Goal: Find specific page/section: Find specific page/section

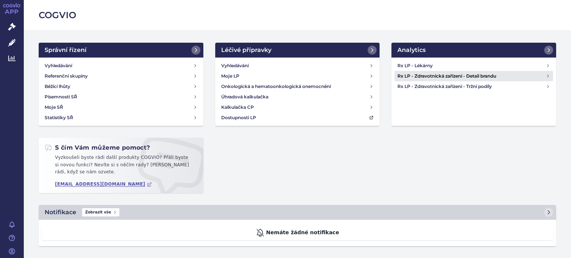
click at [443, 75] on h4 "Rx LP - Zdravotnická zařízení - Detail brandu" at bounding box center [471, 75] width 148 height 7
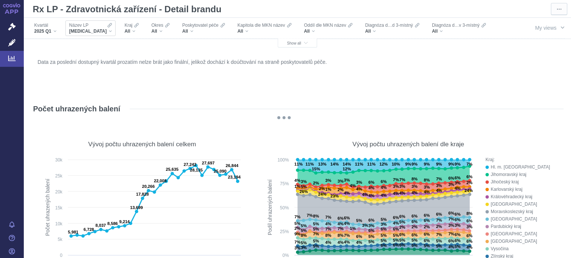
click at [94, 31] on div "[MEDICAL_DATA]" at bounding box center [90, 31] width 43 height 6
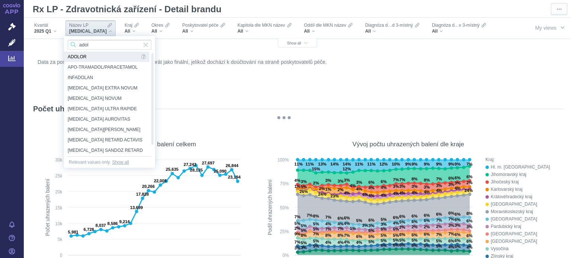
type input "adol"
click at [91, 59] on span "ADOLOR" at bounding box center [104, 57] width 72 height 10
click at [98, 55] on figure "Data za poslední dostupný kvartál prozatím nelze brát jako finální, jelikož doc…" at bounding box center [297, 74] width 532 height 45
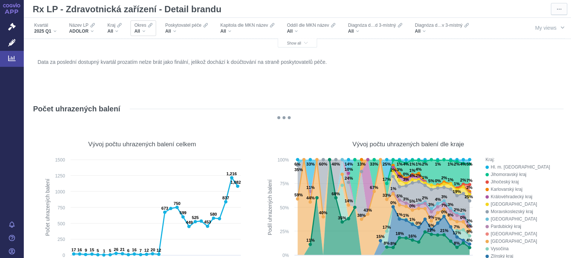
click at [143, 32] on div "All" at bounding box center [143, 31] width 18 height 6
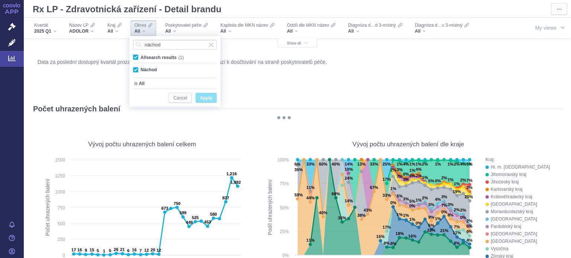
type input "náchod"
click at [205, 99] on span "Apply" at bounding box center [206, 98] width 12 height 9
click at [140, 56] on span "All search results (1)" at bounding box center [161, 57] width 43 height 5
click at [140, 56] on input "All search results (1)" at bounding box center [142, 56] width 5 height 5
checkbox input "false"
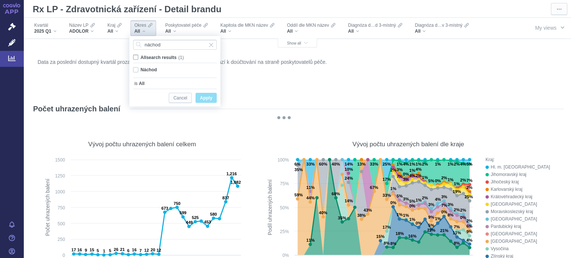
checkbox input "false"
click at [134, 68] on div "Náchod Only" at bounding box center [174, 70] width 91 height 10
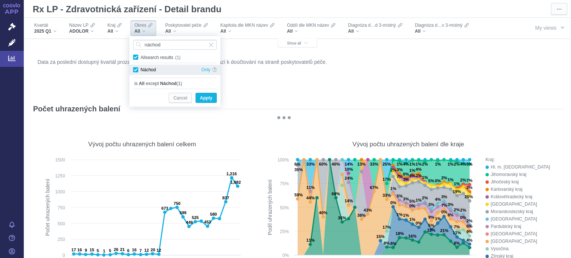
checkbox input "true"
click at [203, 96] on span "Apply" at bounding box center [206, 98] width 12 height 9
click at [140, 55] on span "All search results (1)" at bounding box center [161, 57] width 43 height 5
click at [140, 55] on input "All search results (1)" at bounding box center [142, 56] width 5 height 5
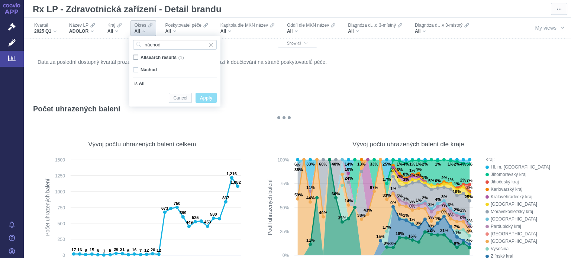
checkbox input "false"
drag, startPoint x: 205, startPoint y: 99, endPoint x: 134, endPoint y: 70, distance: 76.7
click at [206, 99] on span "Apply" at bounding box center [206, 98] width 12 height 9
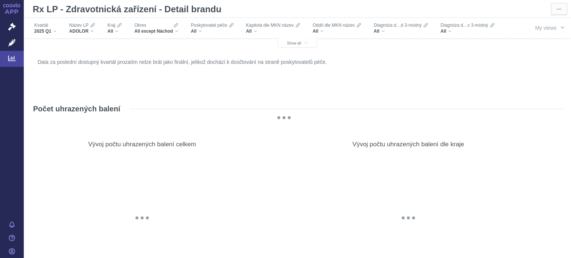
click at [134, 70] on div "Data za poslední dostupný kvartál prozatím nelze brát jako finální, jelikož doc…" at bounding box center [297, 75] width 523 height 36
click at [178, 31] on div "All except Náchod" at bounding box center [156, 31] width 44 height 6
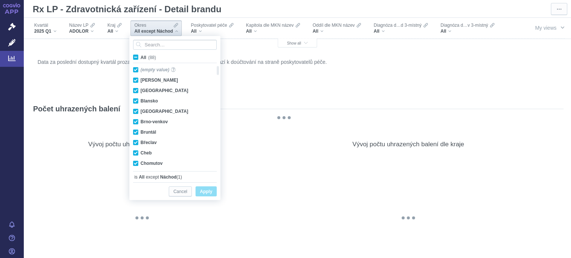
click at [140, 57] on span "All (88)" at bounding box center [148, 57] width 16 height 5
click at [140, 57] on input "All (88)" at bounding box center [142, 56] width 5 height 5
checkbox input "true"
drag, startPoint x: 213, startPoint y: 189, endPoint x: 116, endPoint y: 28, distance: 188.0
click at [213, 188] on button "Apply" at bounding box center [205, 192] width 21 height 10
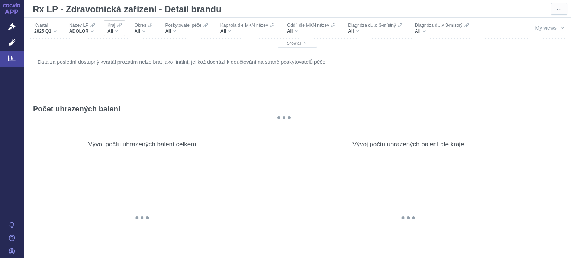
click at [116, 32] on div "All" at bounding box center [114, 31] width 14 height 6
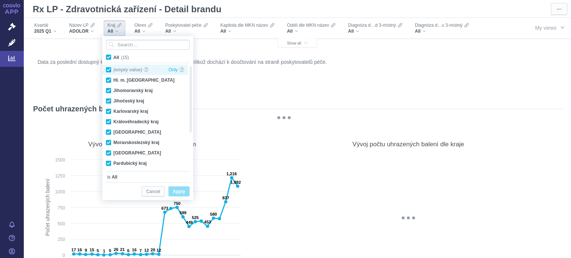
click at [109, 68] on div "(empty value) Only" at bounding box center [144, 70] width 85 height 10
drag, startPoint x: 109, startPoint y: 68, endPoint x: 109, endPoint y: 56, distance: 11.9
click at [109, 68] on div "(empty value) Only" at bounding box center [144, 70] width 85 height 10
click at [113, 56] on span "All (15)" at bounding box center [121, 57] width 16 height 5
click at [113, 56] on input "All (15)" at bounding box center [115, 56] width 5 height 5
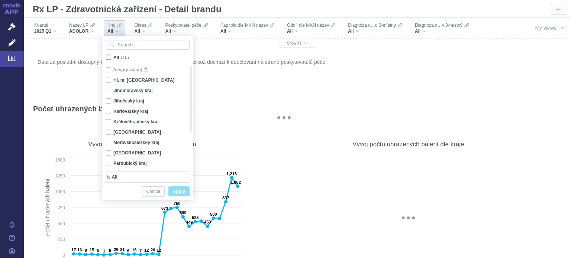
checkbox input "false"
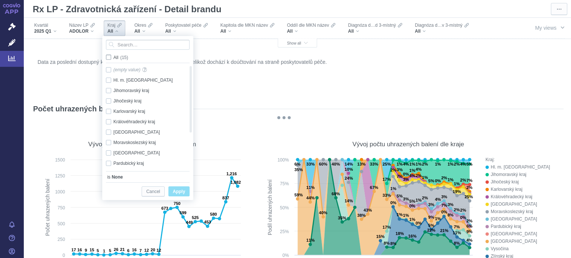
checkbox input "false"
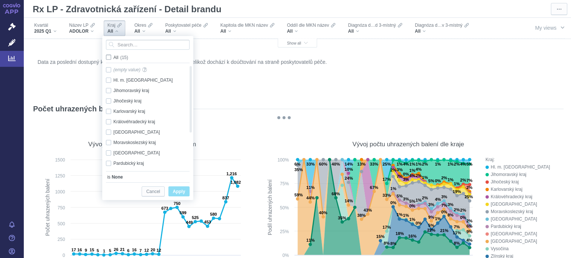
checkbox input "false"
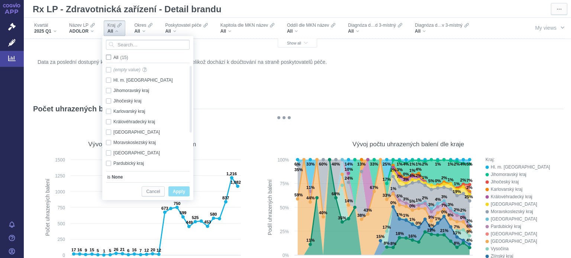
checkbox input "false"
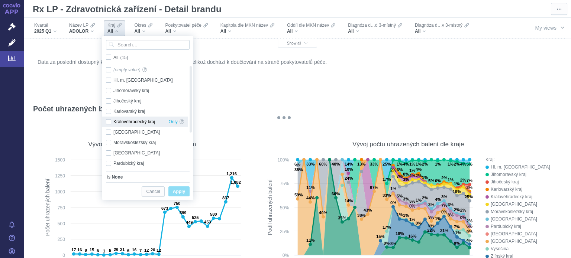
click at [110, 120] on div "Královéhradecký kraj Only" at bounding box center [144, 122] width 85 height 10
checkbox input "true"
click at [183, 191] on span "Apply" at bounding box center [179, 191] width 12 height 9
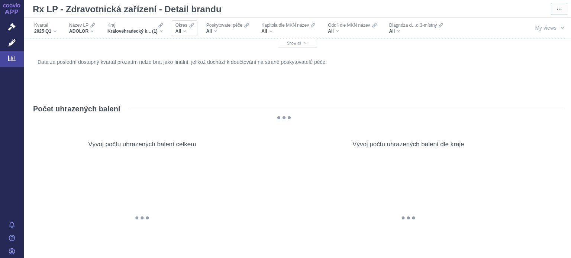
click at [187, 30] on div "All" at bounding box center [184, 31] width 18 height 6
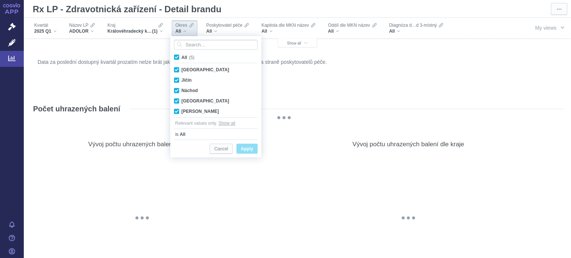
click at [179, 57] on label "All (5)" at bounding box center [185, 57] width 25 height 7
click at [181, 57] on input "All (5)" at bounding box center [183, 56] width 5 height 5
checkbox input "false"
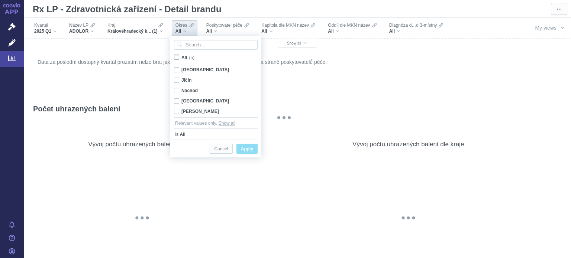
checkbox input "false"
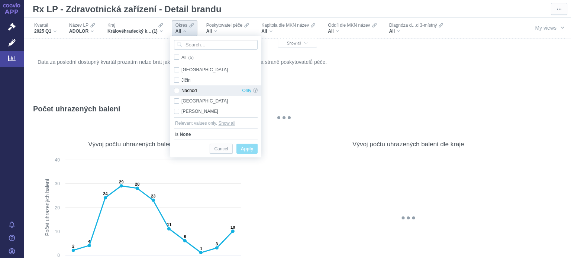
click at [177, 91] on div "Náchod Only" at bounding box center [215, 90] width 91 height 10
checkbox input "true"
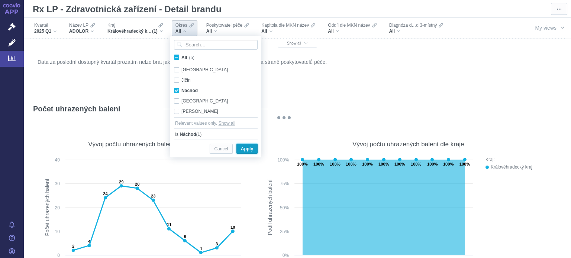
click at [242, 149] on span "Apply" at bounding box center [247, 149] width 12 height 9
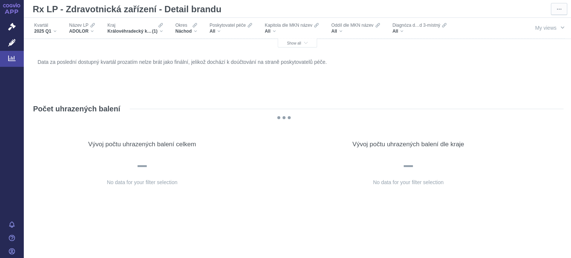
click at [483, 64] on p "Data za poslední dostupný kvartál prozatím nelze brát jako finální, jelikož doc…" at bounding box center [298, 62] width 520 height 7
click at [196, 28] on div "Náchod" at bounding box center [186, 31] width 22 height 6
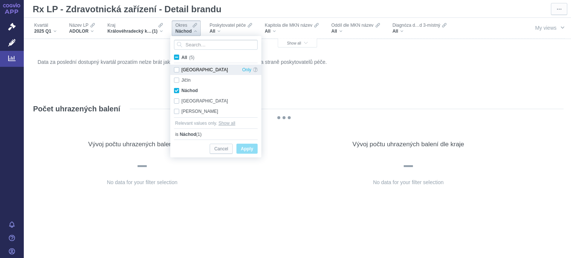
click at [175, 71] on div "[GEOGRAPHIC_DATA] Only" at bounding box center [215, 70] width 91 height 10
checkbox input "true"
click at [178, 80] on div "Jičín Only" at bounding box center [215, 80] width 91 height 10
checkbox input "true"
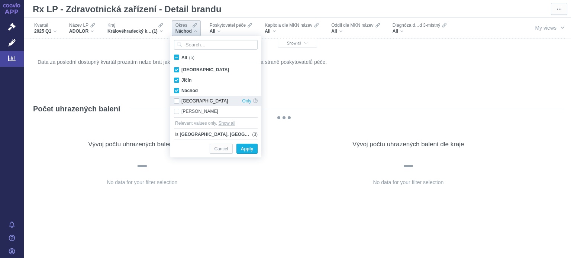
click at [176, 101] on div "Rychnov [GEOGRAPHIC_DATA] Only" at bounding box center [215, 101] width 91 height 10
checkbox input "true"
click at [177, 112] on div "Trutnov Only" at bounding box center [215, 111] width 91 height 10
checkbox input "true"
drag, startPoint x: 245, startPoint y: 147, endPoint x: 242, endPoint y: 140, distance: 7.4
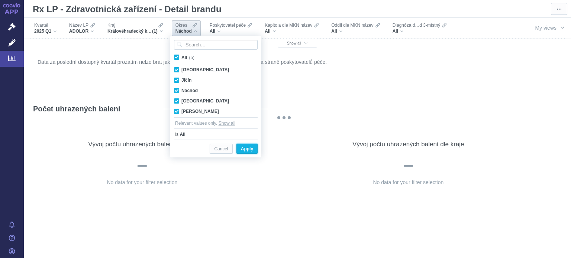
click at [245, 142] on div "Cancel Apply" at bounding box center [216, 149] width 84 height 18
click at [253, 149] on span "Apply" at bounding box center [247, 149] width 12 height 9
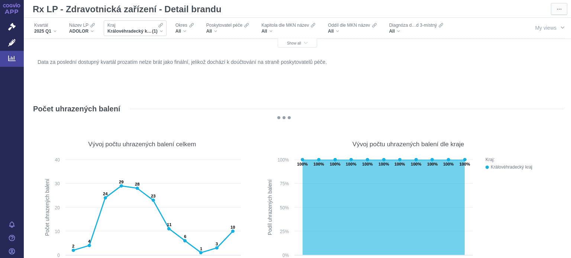
click at [159, 33] on div "Královéhradecký kraj (1)" at bounding box center [134, 31] width 55 height 6
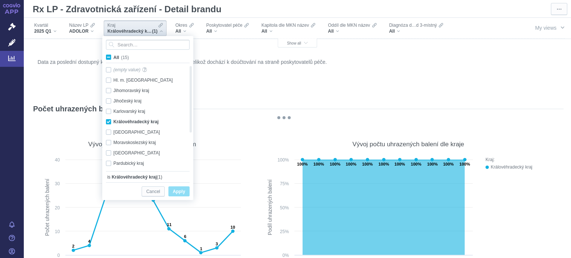
click at [113, 58] on span "All (15)" at bounding box center [121, 57] width 16 height 5
click at [113, 58] on input "All (15)" at bounding box center [115, 56] width 5 height 5
checkbox input "true"
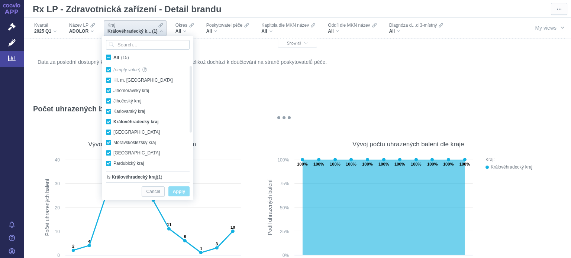
checkbox input "true"
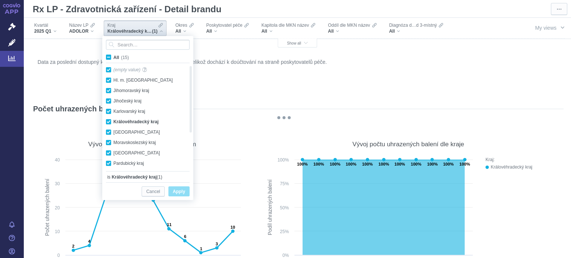
checkbox input "true"
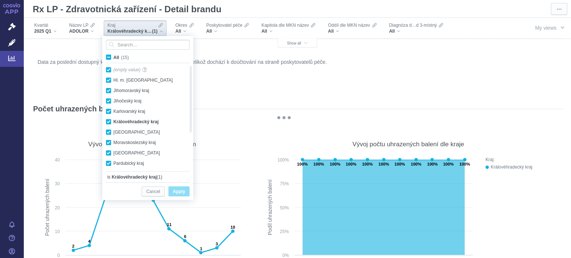
checkbox input "true"
click at [175, 191] on span "Apply" at bounding box center [179, 191] width 12 height 9
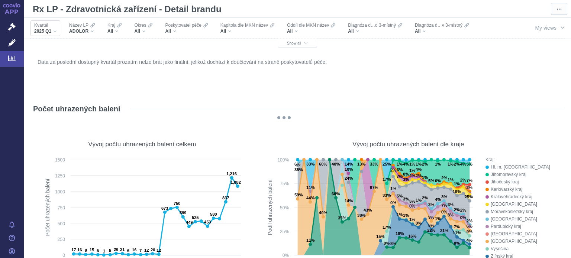
click at [56, 30] on div "2025 Q1" at bounding box center [45, 31] width 22 height 6
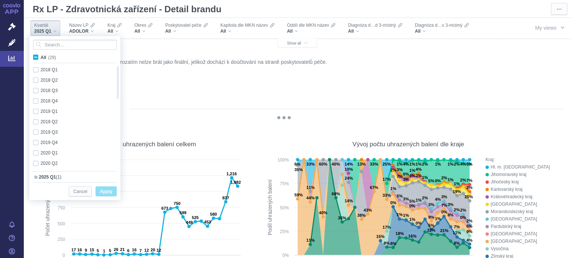
click at [358, 75] on div "Data za poslední dostupný kvartál prozatím nelze brát jako finální, jelikož doc…" at bounding box center [297, 75] width 523 height 36
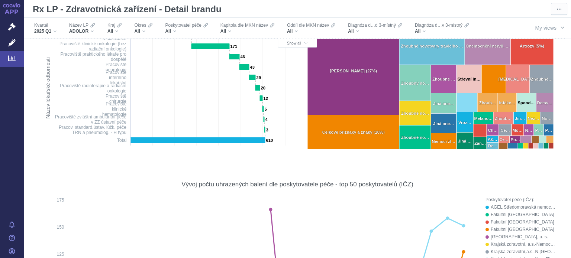
scroll to position [297, 0]
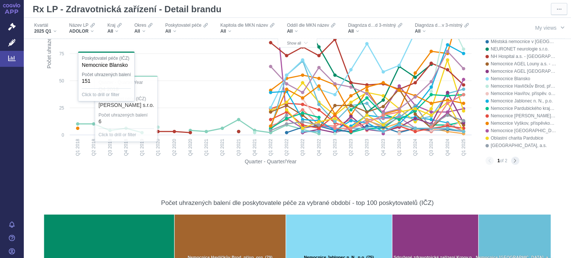
scroll to position [483, 0]
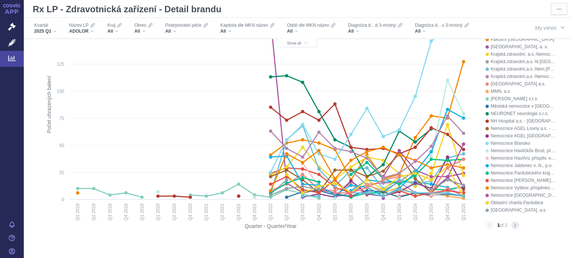
click at [11, 9] on link "APP" at bounding box center [12, 9] width 24 height 19
